Goal: Task Accomplishment & Management: Use online tool/utility

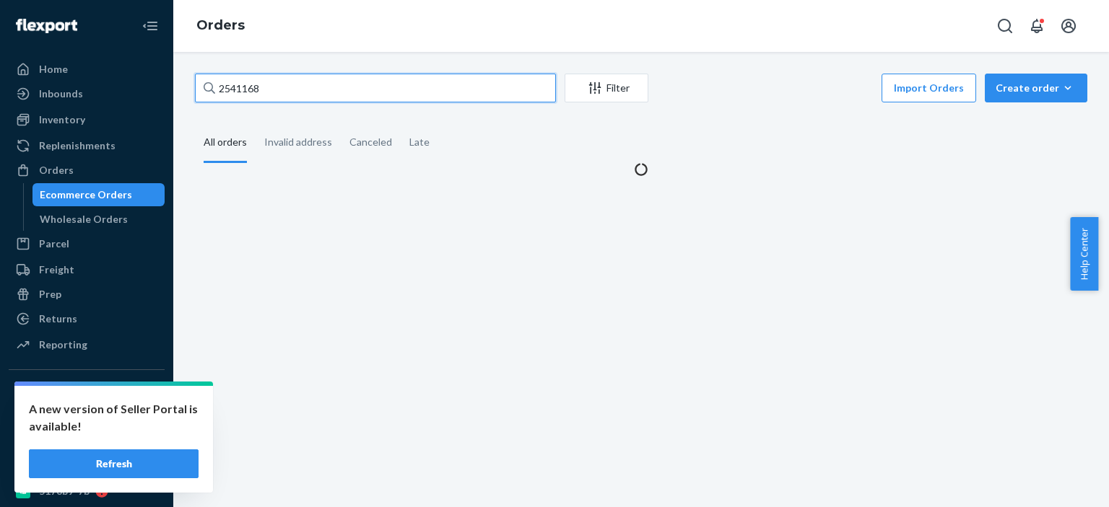
click at [333, 87] on input "2541168" at bounding box center [375, 88] width 361 height 29
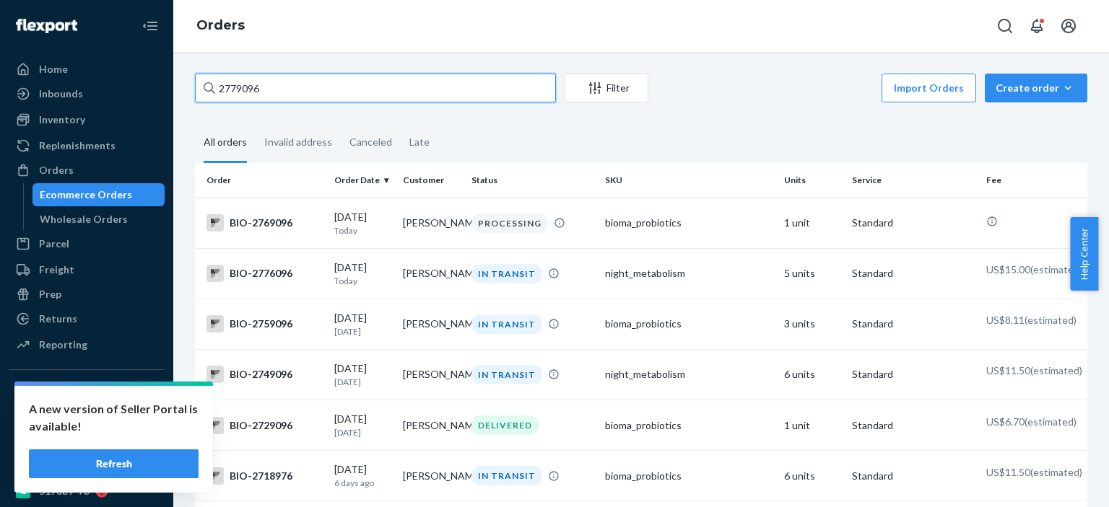
click at [250, 87] on input "2779096" at bounding box center [375, 88] width 361 height 29
paste input "573773"
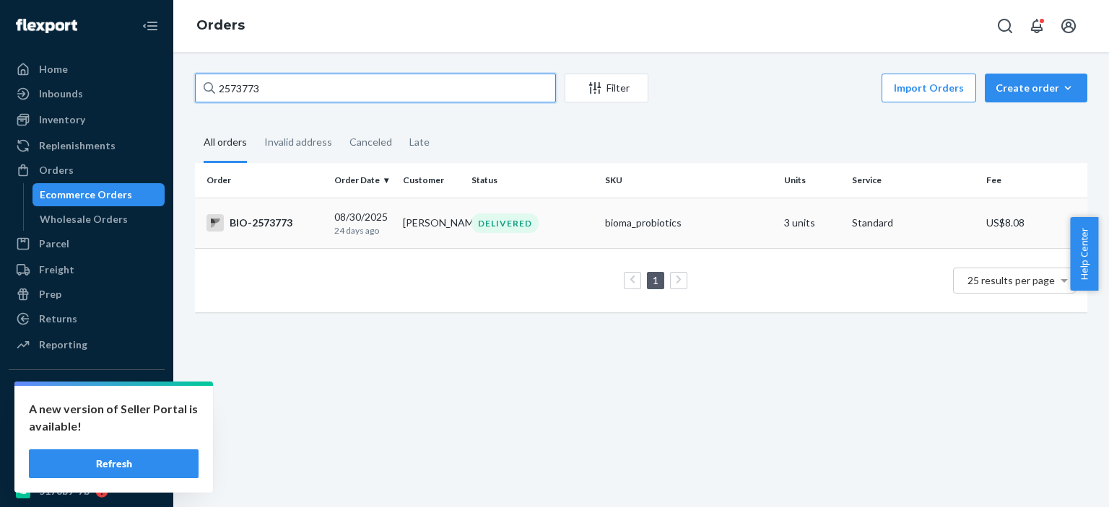
type input "2573773"
click at [266, 222] on div "BIO-2573773" at bounding box center [264, 222] width 116 height 17
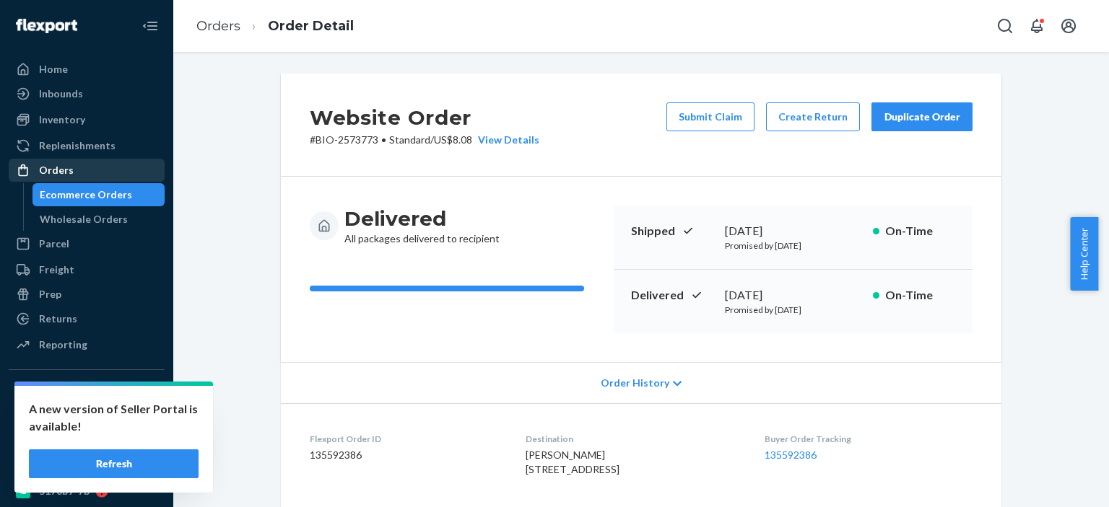
click at [80, 172] on div "Orders" at bounding box center [86, 170] width 153 height 20
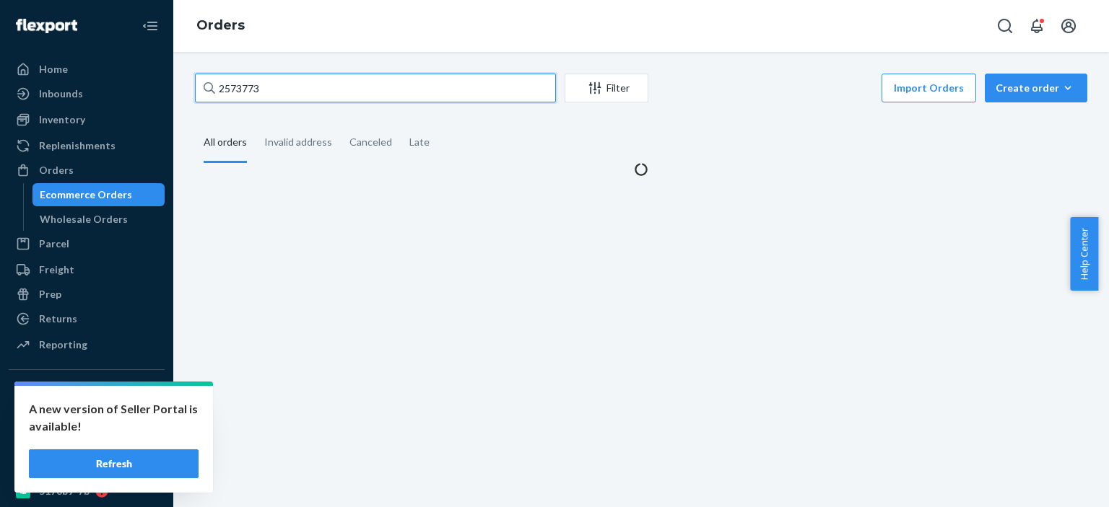
click at [308, 93] on input "2573773" at bounding box center [375, 88] width 361 height 29
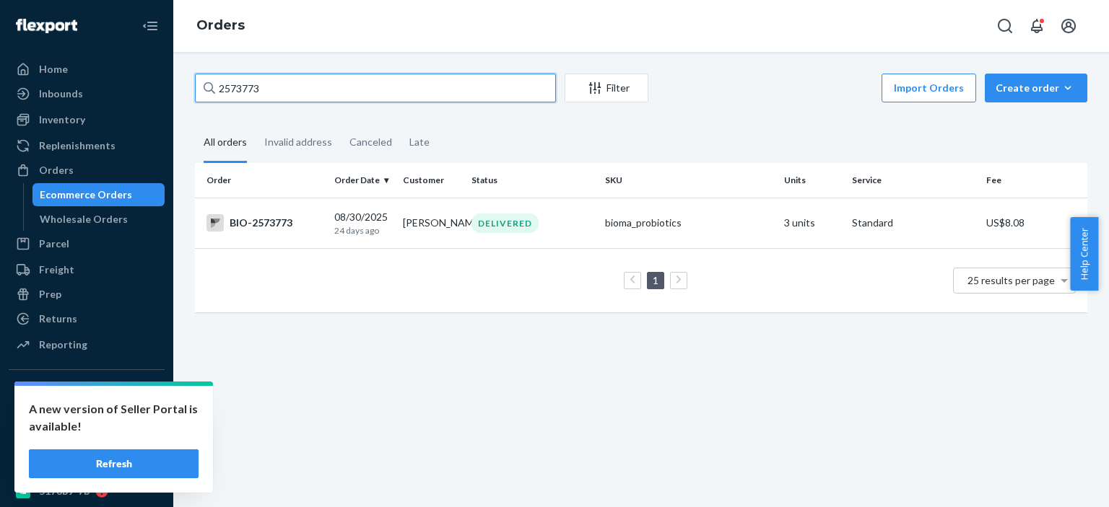
paste input "397891"
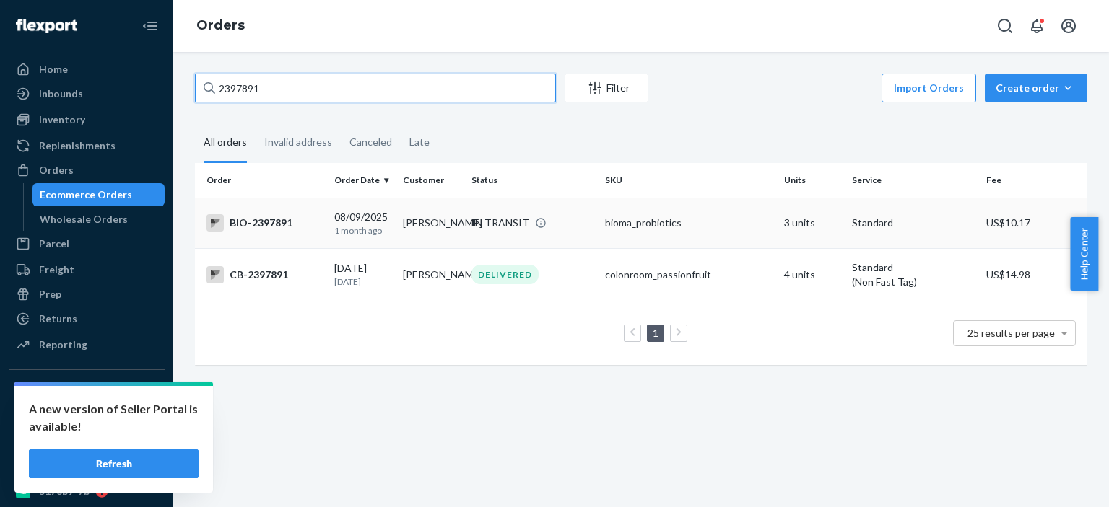
type input "2397891"
click at [277, 223] on div "BIO-2397891" at bounding box center [264, 222] width 116 height 17
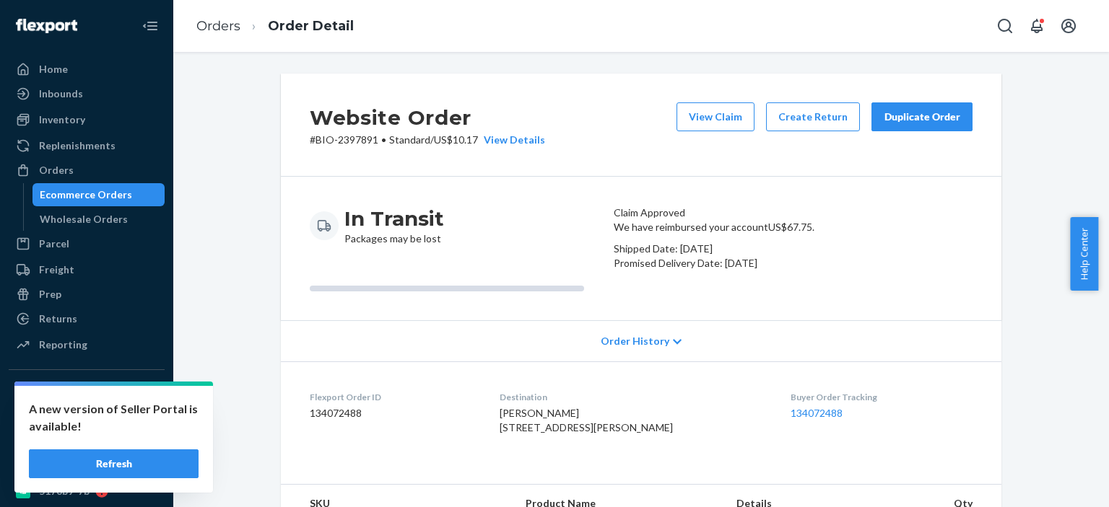
click at [915, 126] on button "Duplicate Order" at bounding box center [921, 116] width 101 height 29
click at [511, 229] on div "In Transit Packages may be lost" at bounding box center [456, 226] width 292 height 40
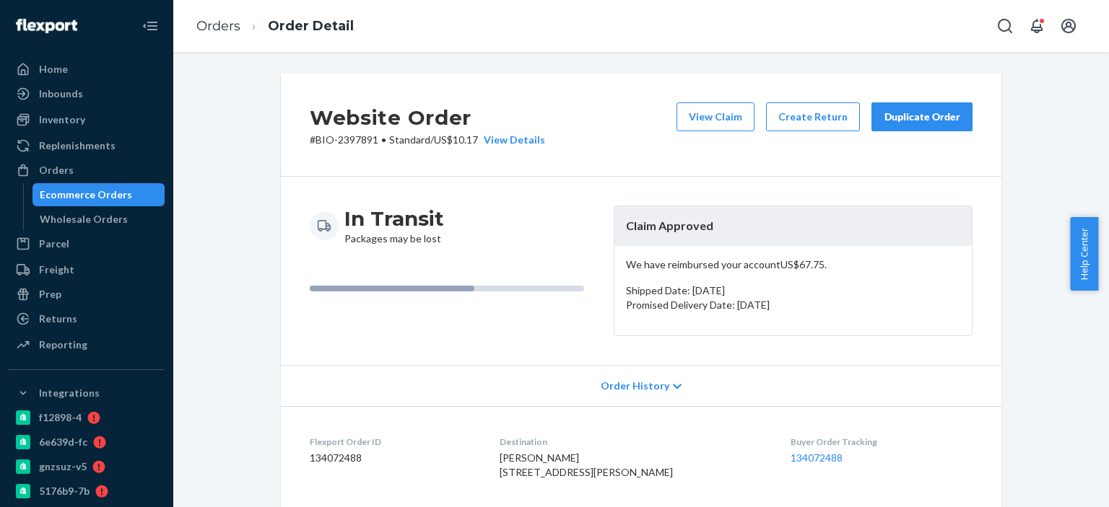
click at [921, 122] on div "Duplicate Order" at bounding box center [921, 117] width 77 height 14
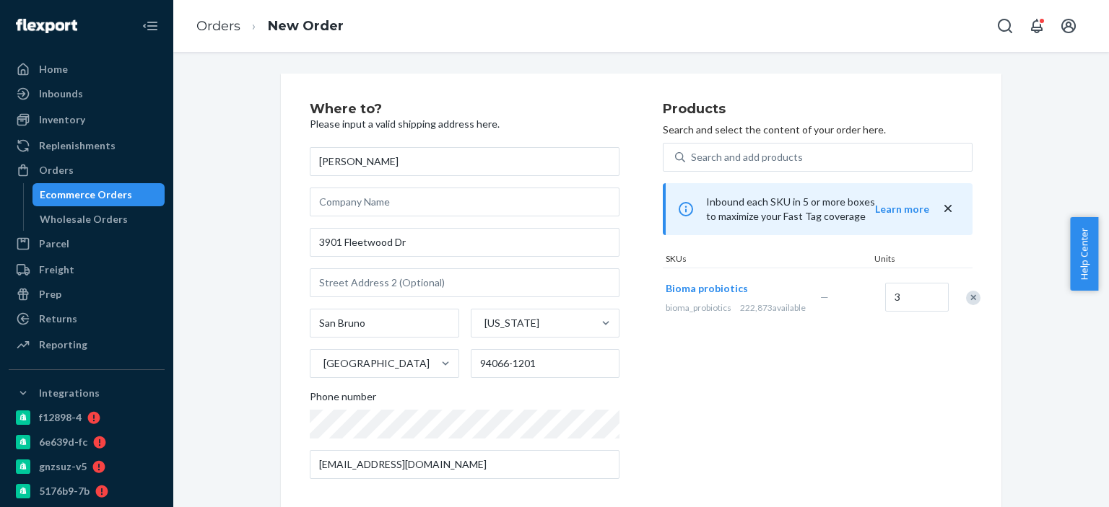
click at [726, 387] on div "Products Search and select the content of your order here. Search and add produ…" at bounding box center [818, 296] width 310 height 388
click at [719, 388] on div "Products Search and select the content of your order here. Search and add produ…" at bounding box center [818, 296] width 310 height 388
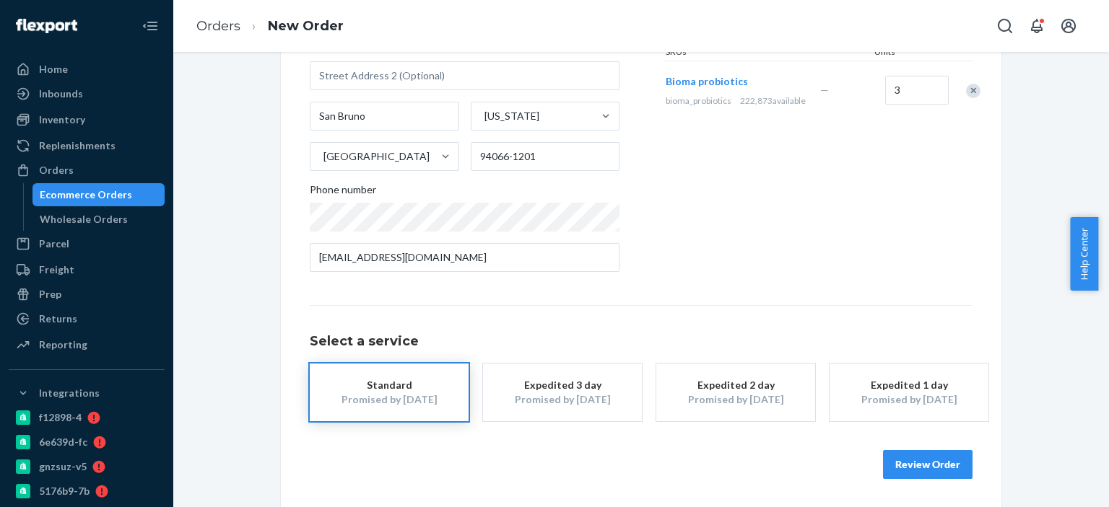
click at [940, 460] on button "Review Order" at bounding box center [928, 464] width 90 height 29
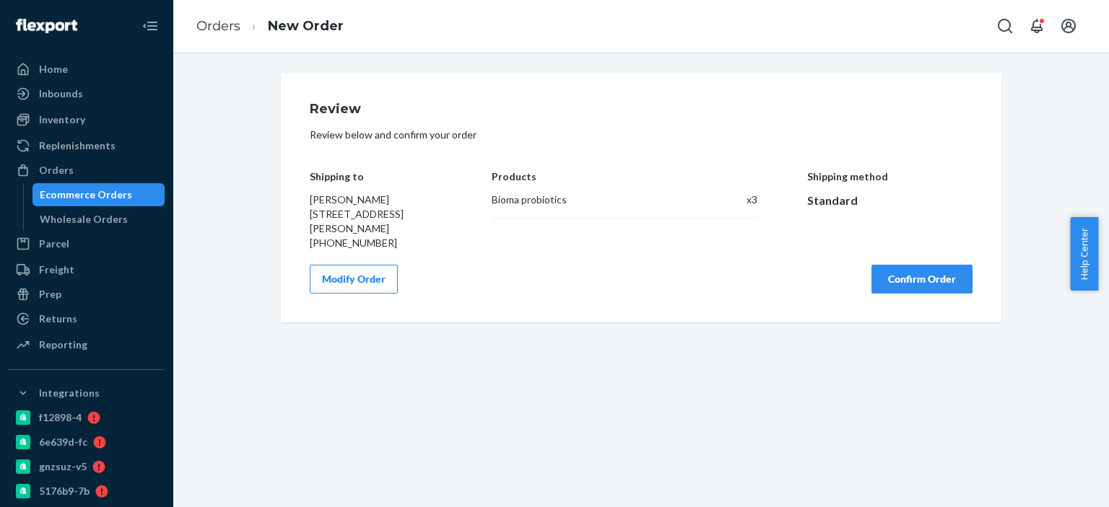
scroll to position [0, 0]
click at [924, 279] on button "Confirm Order" at bounding box center [921, 279] width 101 height 29
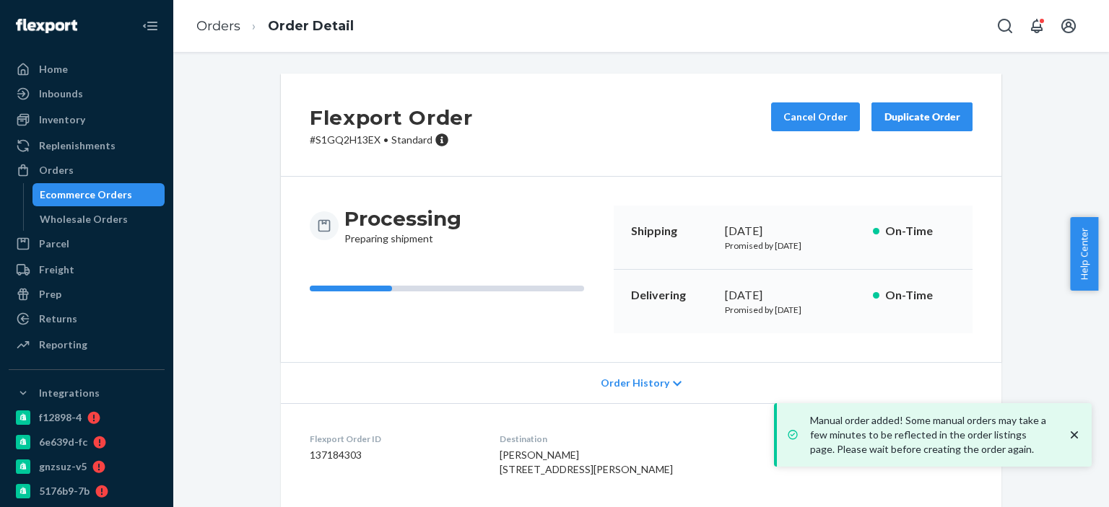
click at [338, 139] on p "# S1GQ2H13EX • Standard" at bounding box center [391, 140] width 163 height 14
copy p "S1GQ2H13EX"
